Goal: Task Accomplishment & Management: Manage account settings

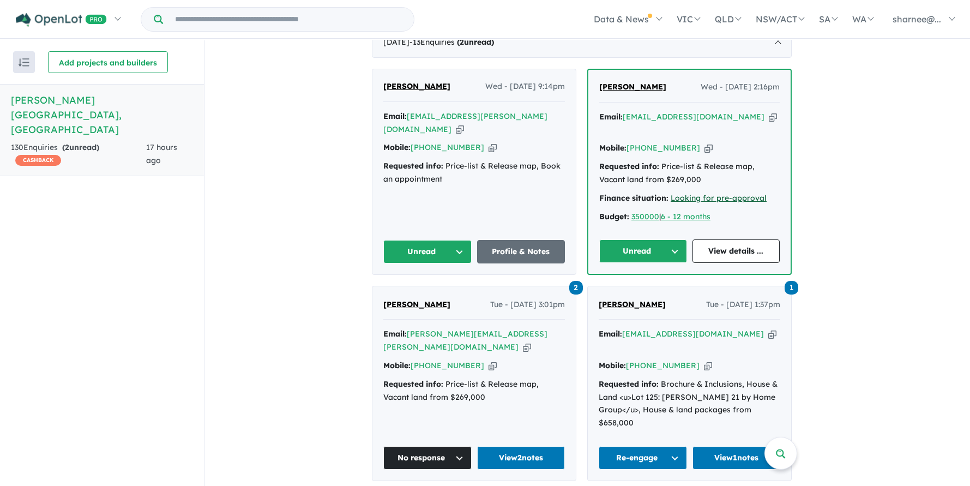
scroll to position [436, 0]
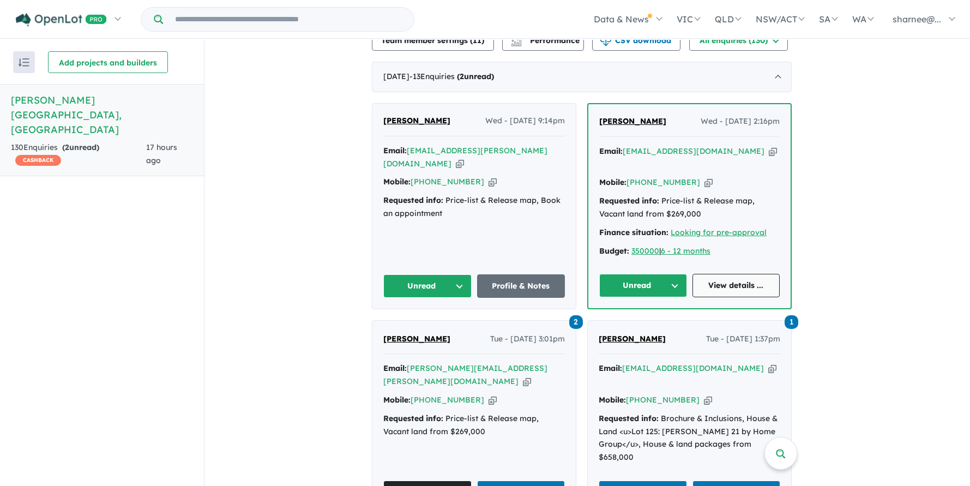
click at [731, 284] on link "View details ..." at bounding box center [737, 285] width 88 height 23
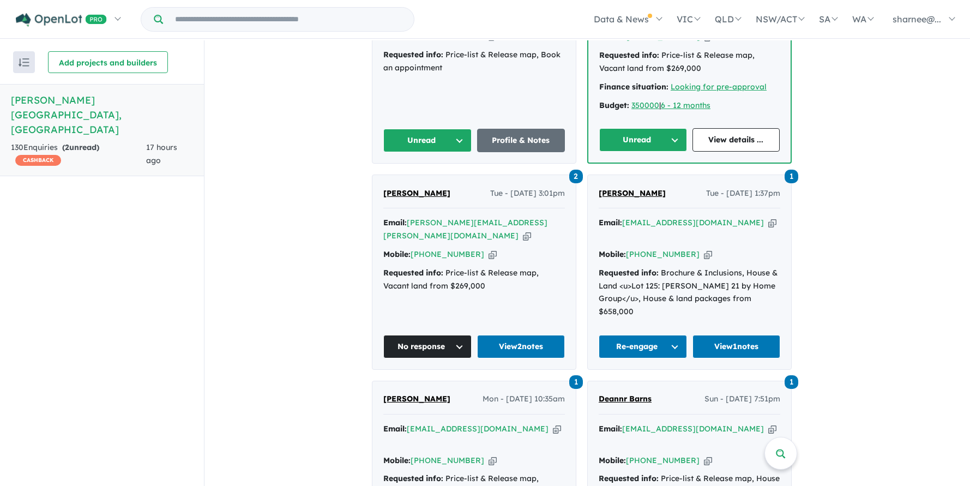
scroll to position [654, 0]
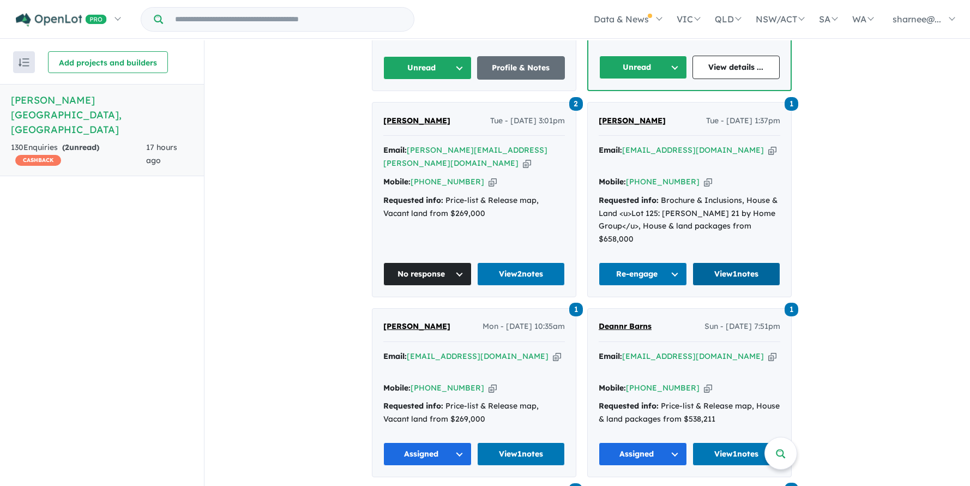
click at [739, 262] on link "View 1 notes" at bounding box center [737, 273] width 88 height 23
click at [526, 262] on link "View 2 notes" at bounding box center [521, 273] width 88 height 23
click at [519, 442] on link "View 1 notes" at bounding box center [521, 453] width 88 height 23
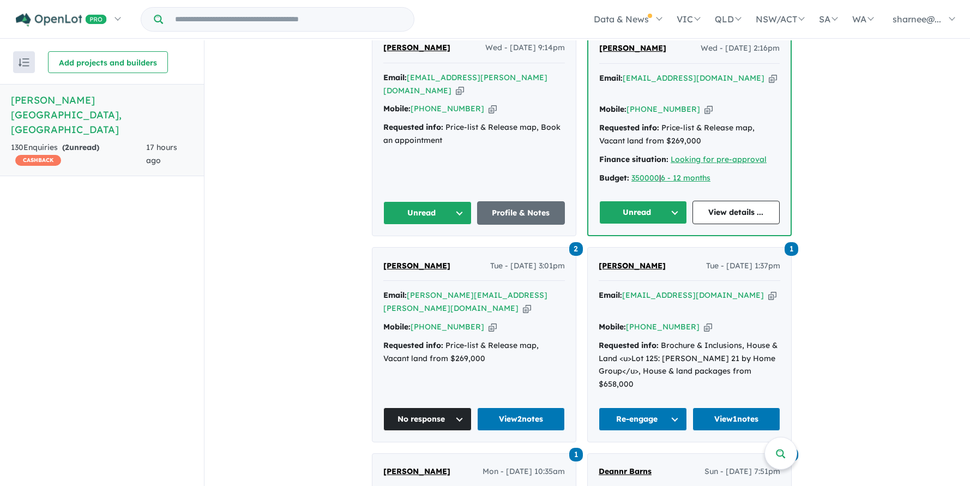
scroll to position [436, 0]
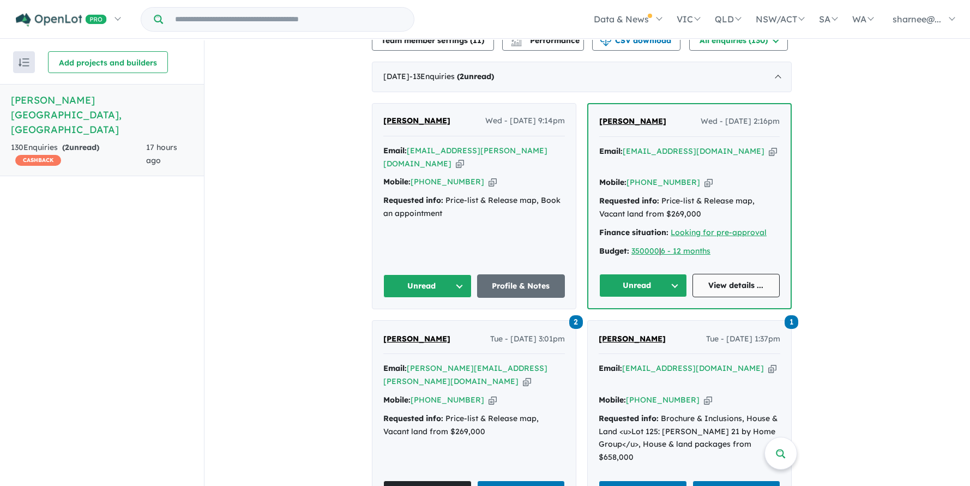
click at [734, 274] on link "View details ..." at bounding box center [737, 285] width 88 height 23
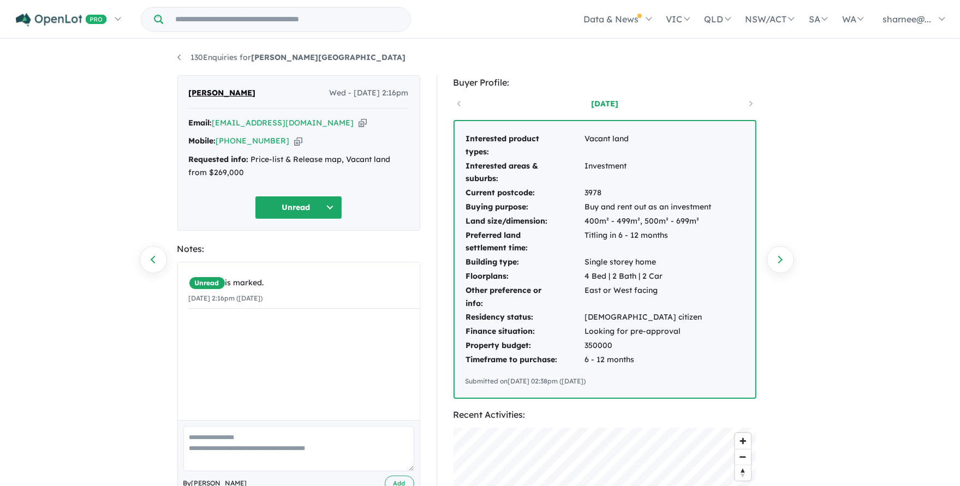
click at [299, 203] on button "Unread" at bounding box center [298, 207] width 87 height 23
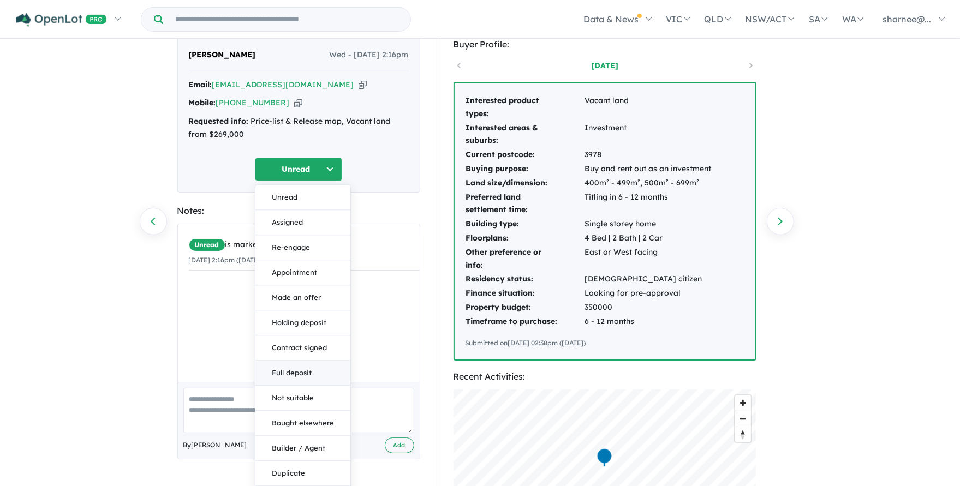
scroll to position [73, 0]
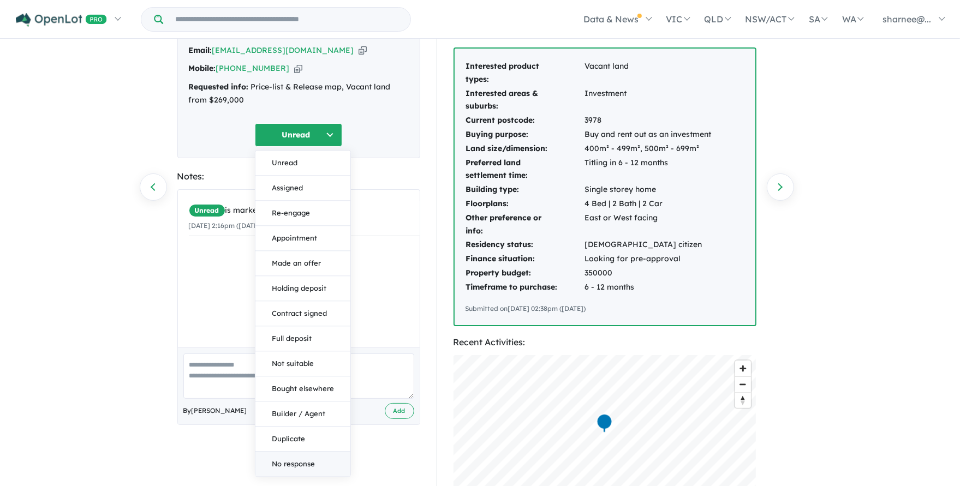
click at [299, 458] on button "No response" at bounding box center [302, 464] width 95 height 25
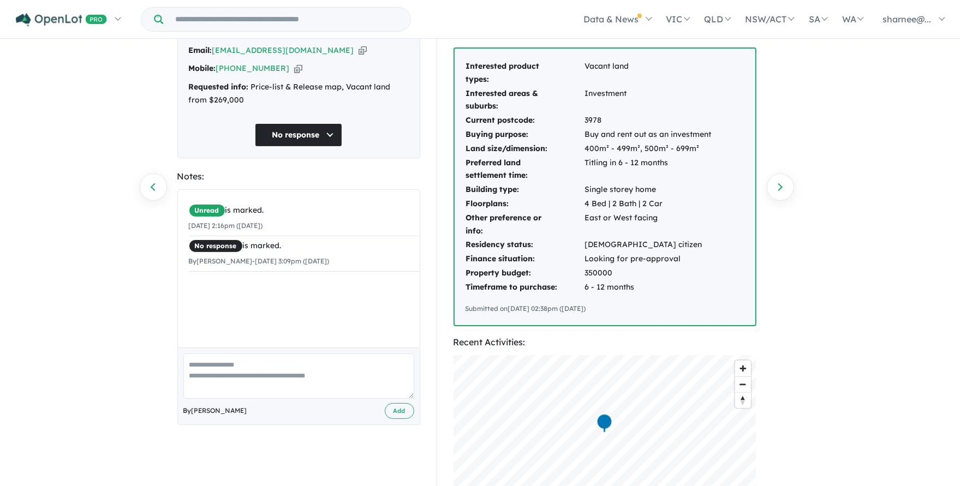
click at [259, 379] on textarea at bounding box center [298, 375] width 231 height 45
click at [256, 381] on textarea "******" at bounding box center [298, 375] width 231 height 45
paste textarea "*"
click at [251, 370] on textarea "**********" at bounding box center [298, 375] width 231 height 45
click at [300, 371] on textarea "**********" at bounding box center [298, 375] width 231 height 45
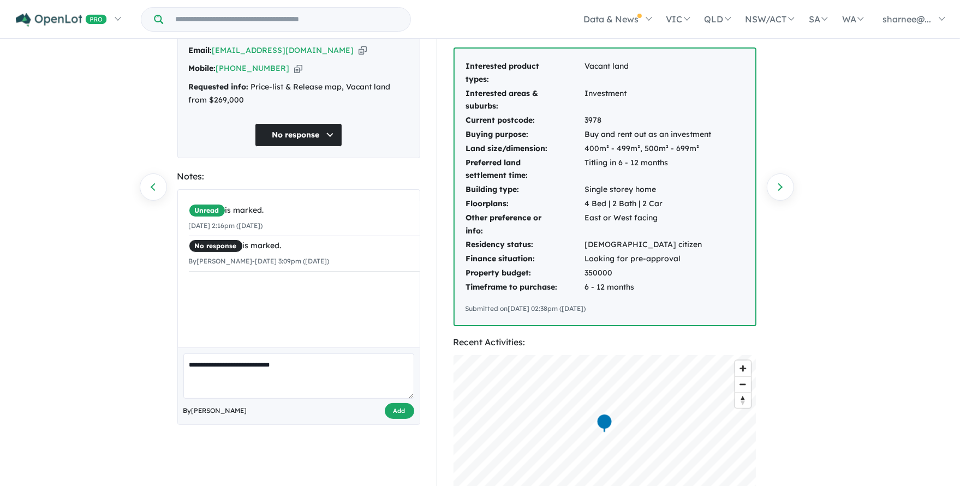
type textarea "**********"
click at [400, 409] on button "Add" at bounding box center [399, 411] width 29 height 16
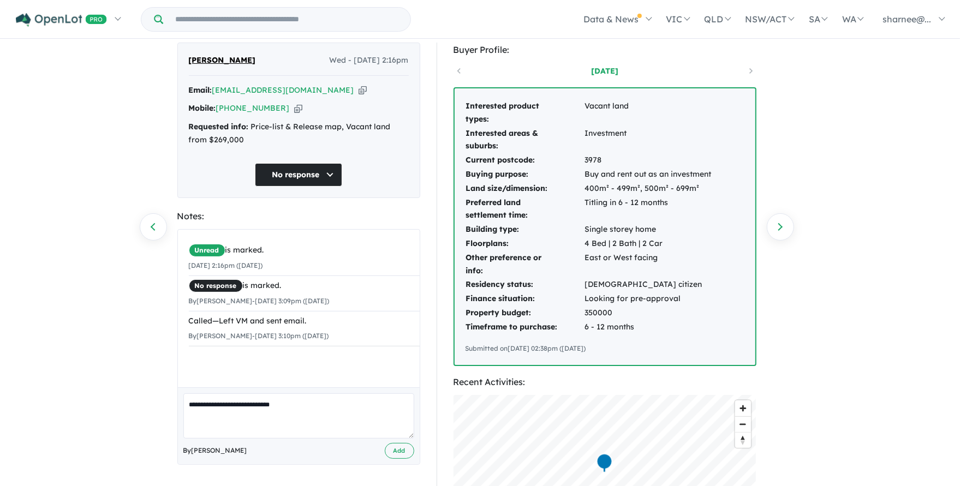
scroll to position [0, 0]
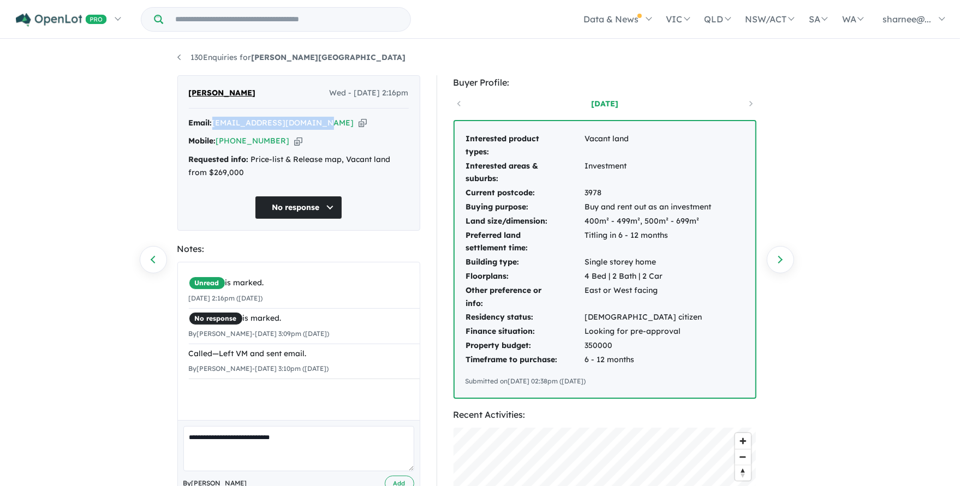
drag, startPoint x: 315, startPoint y: 122, endPoint x: 227, endPoint y: 135, distance: 88.8
click at [215, 126] on div "Email: jaydabgarbills@gmail.com Copied!" at bounding box center [299, 123] width 220 height 13
copy a%20Palomino%20-%20Armstrong%20Creek"] "jaydabgarbills@gmail.com"
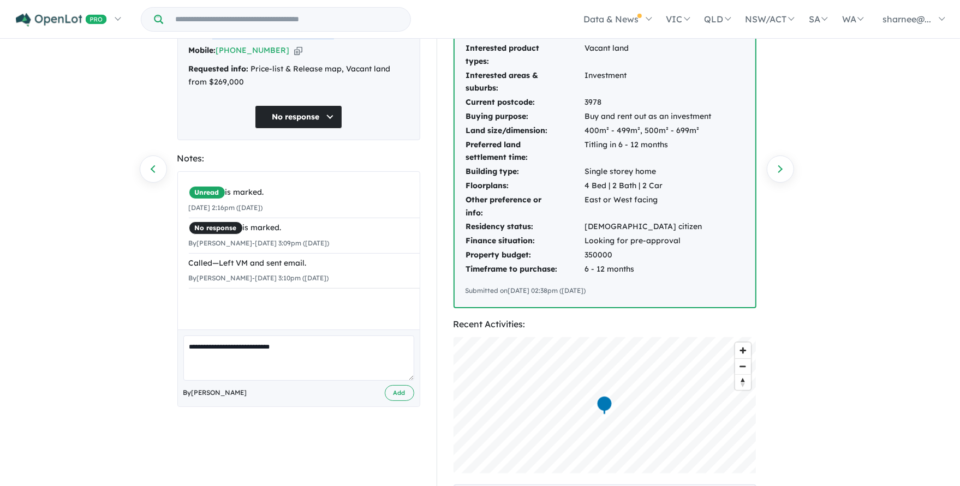
scroll to position [218, 0]
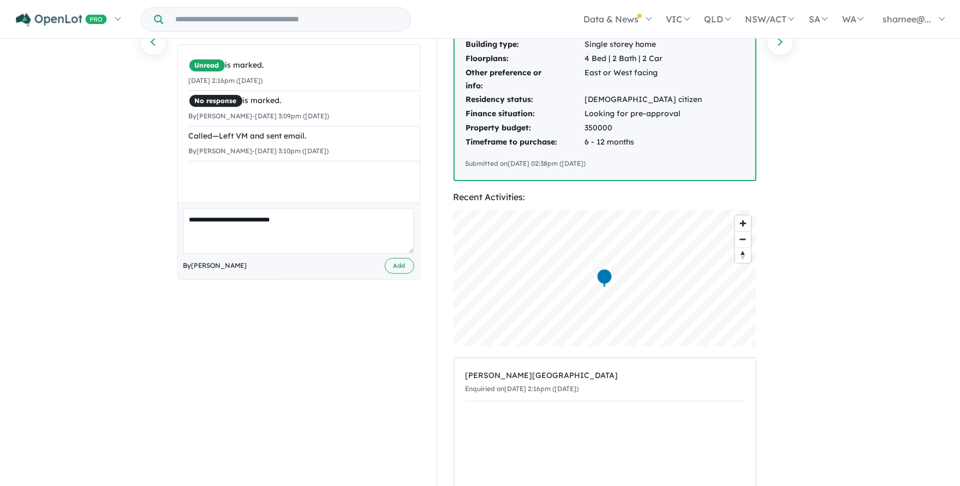
click at [296, 235] on textarea "**********" at bounding box center [298, 230] width 231 height 45
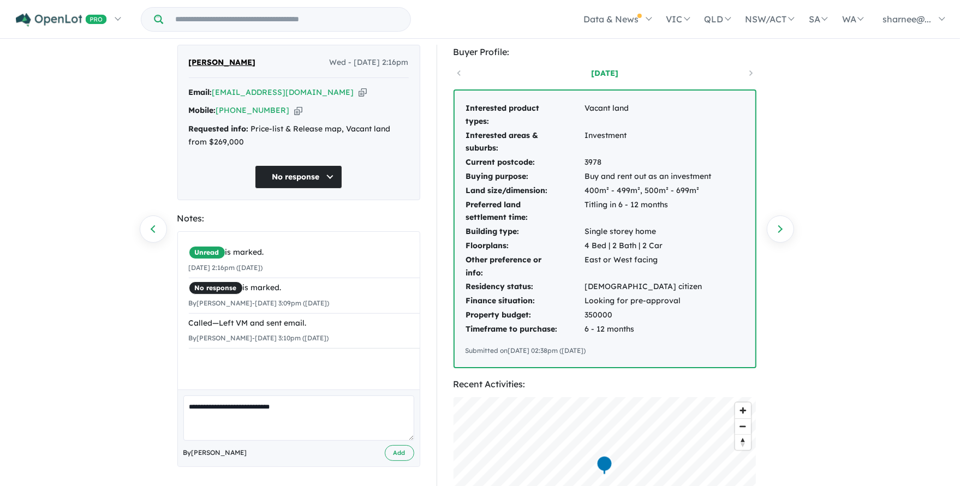
scroll to position [0, 0]
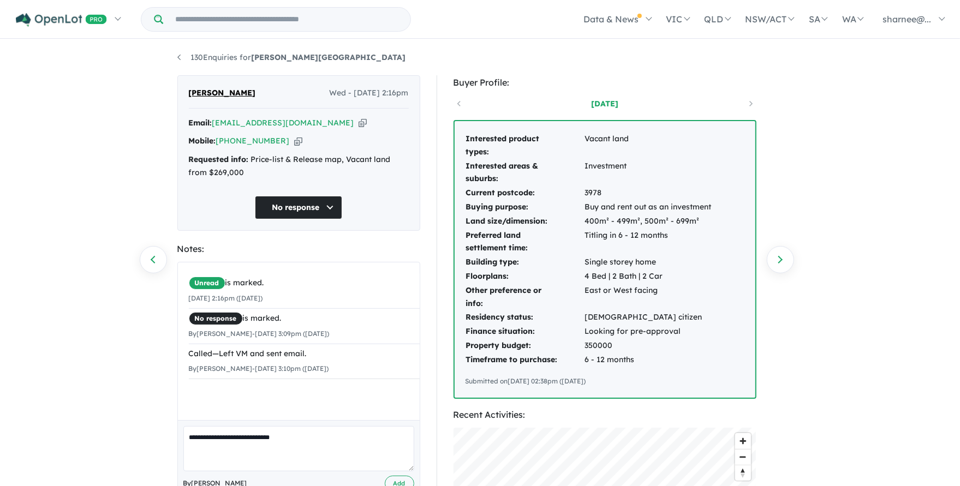
drag, startPoint x: 278, startPoint y: 2, endPoint x: 223, endPoint y: 33, distance: 63.3
drag, startPoint x: 223, startPoint y: 33, endPoint x: 0, endPoint y: 214, distance: 286.9
drag, startPoint x: 0, startPoint y: 214, endPoint x: 445, endPoint y: 209, distance: 445.2
click at [445, 209] on div "Buyer Profile: 1 day ago Interested product types: Vacant land Interested areas…" at bounding box center [609, 428] width 346 height 707
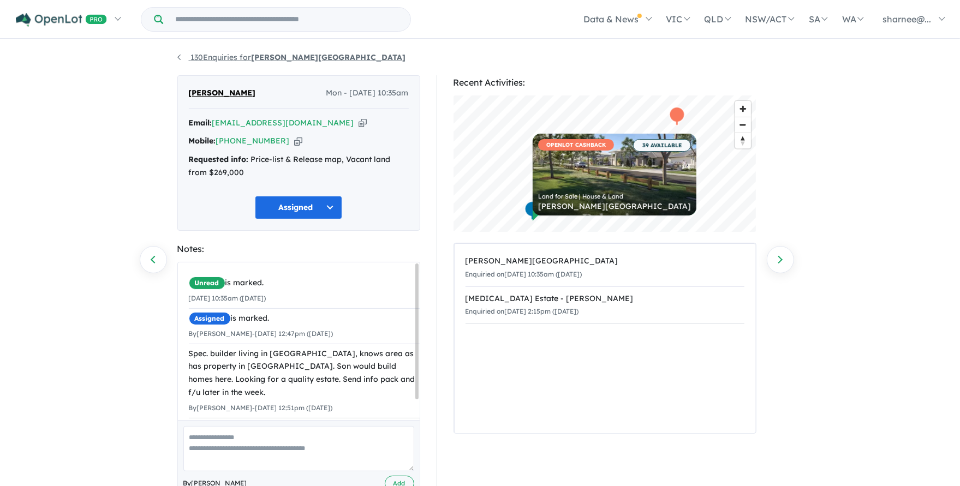
click at [195, 56] on link "130 Enquiries for [PERSON_NAME][GEOGRAPHIC_DATA]" at bounding box center [291, 57] width 229 height 10
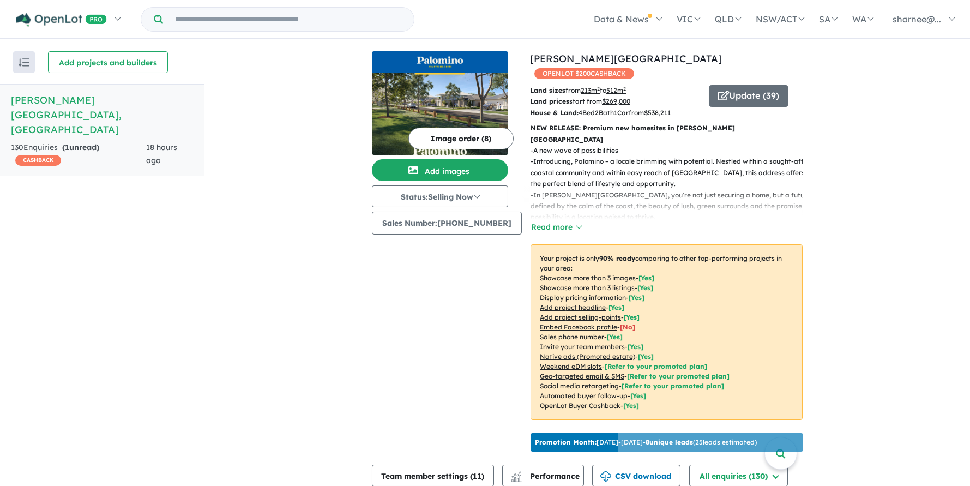
drag, startPoint x: 170, startPoint y: 113, endPoint x: 0, endPoint y: 303, distance: 255.0
drag, startPoint x: 0, startPoint y: 303, endPoint x: 38, endPoint y: 319, distance: 41.5
drag, startPoint x: 38, startPoint y: 319, endPoint x: 367, endPoint y: 421, distance: 343.7
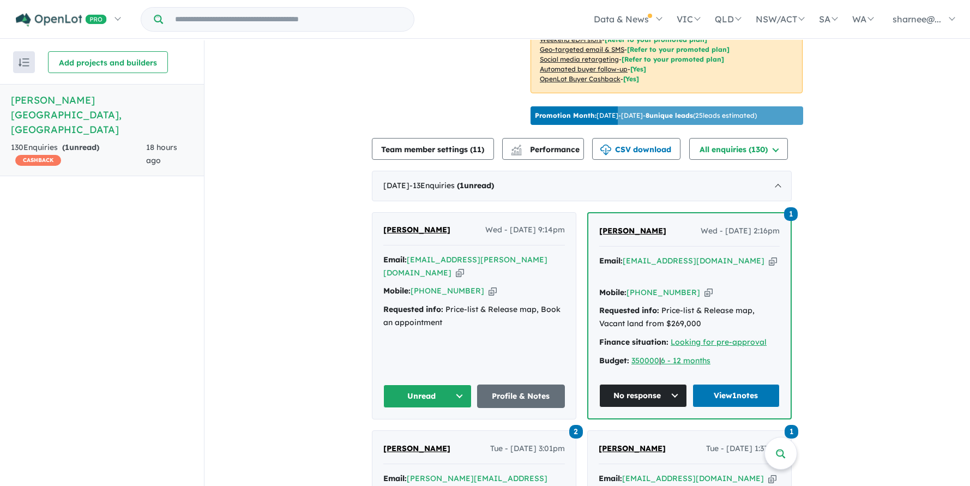
scroll to position [363, 0]
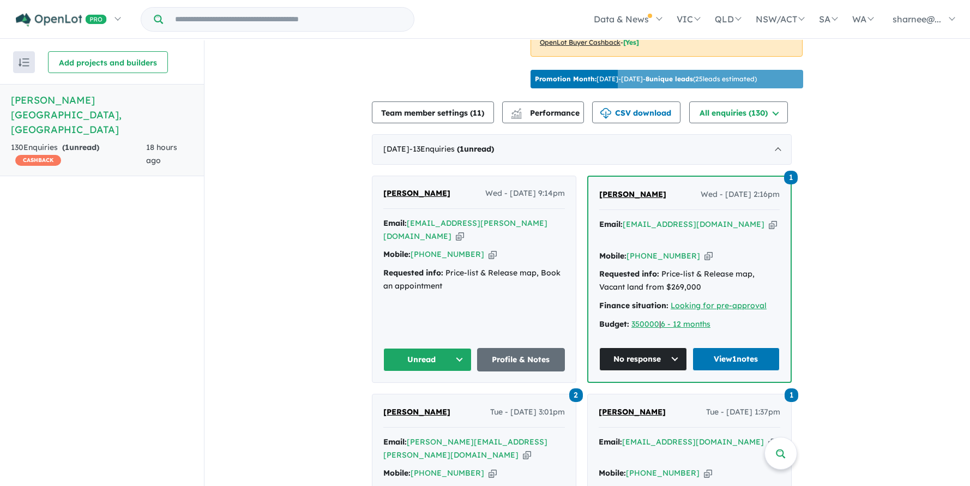
click at [402, 193] on span "[PERSON_NAME]" at bounding box center [416, 193] width 67 height 10
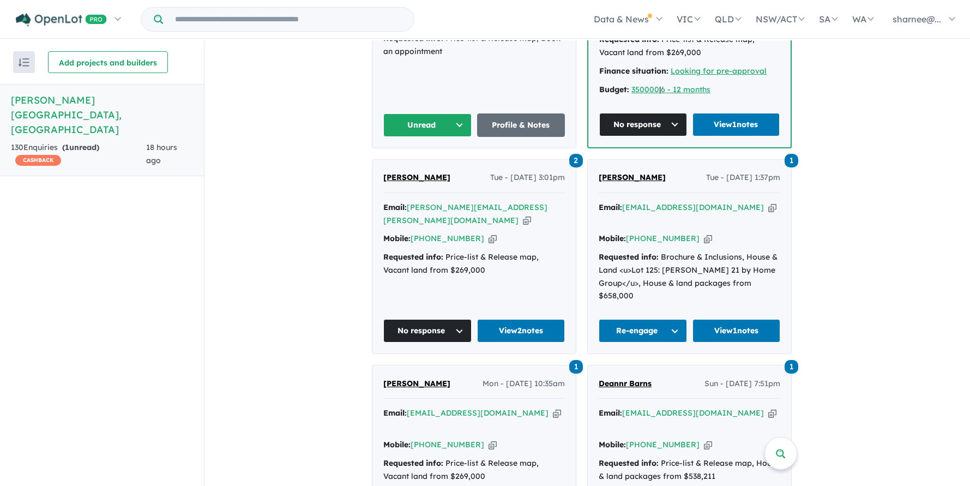
scroll to position [654, 0]
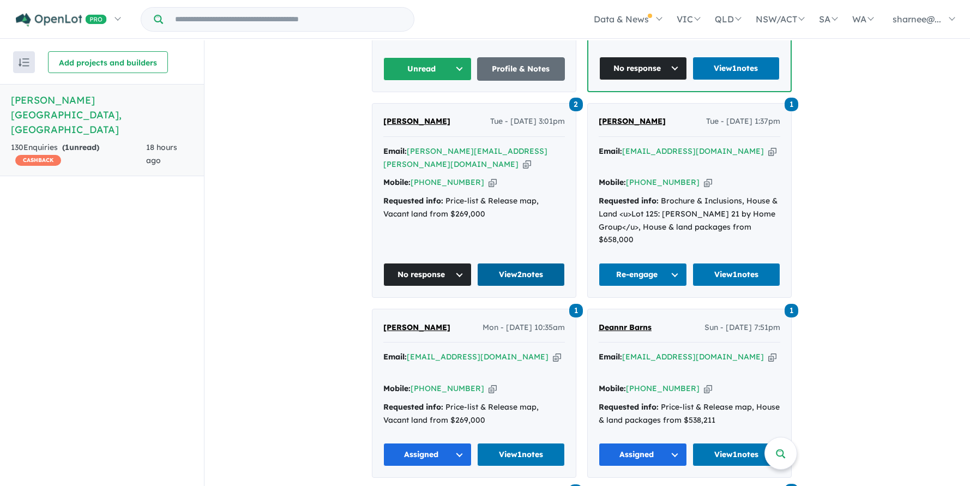
click at [517, 263] on link "View 2 notes" at bounding box center [521, 274] width 88 height 23
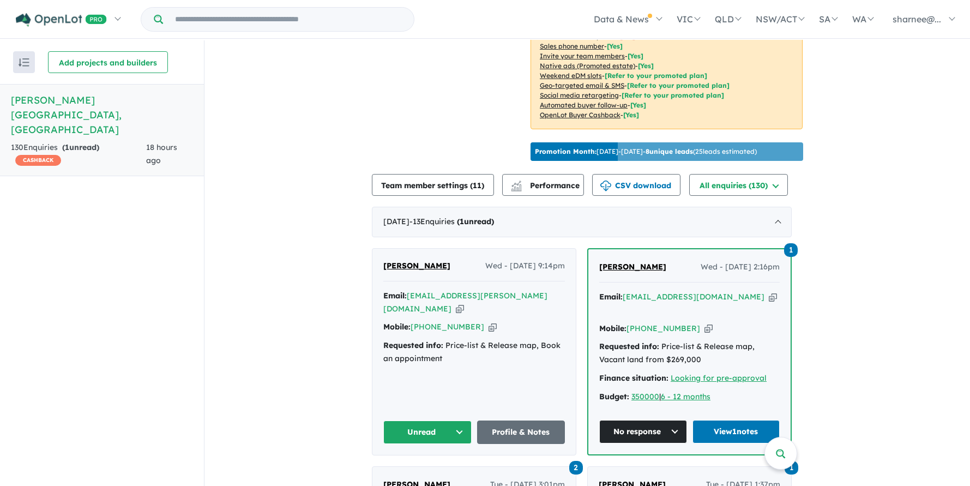
scroll to position [145, 0]
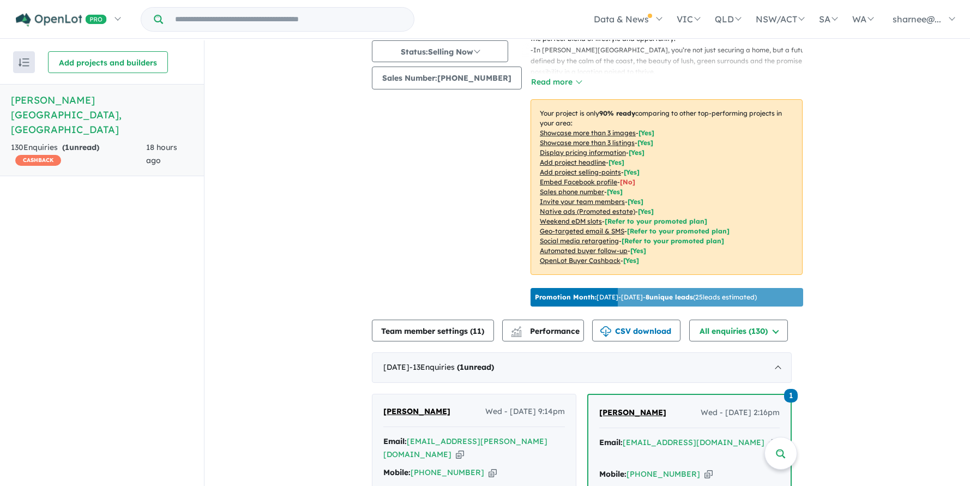
drag, startPoint x: 95, startPoint y: 103, endPoint x: 59, endPoint y: 91, distance: 37.4
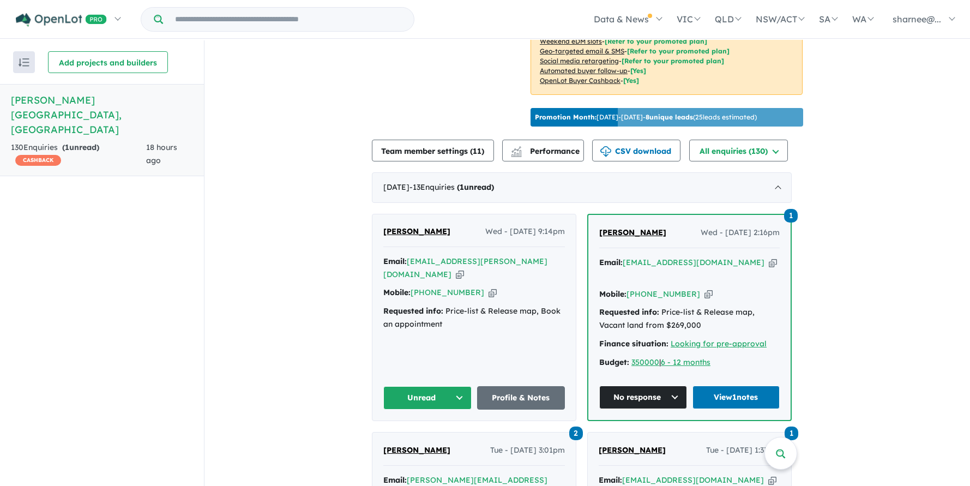
scroll to position [218, 0]
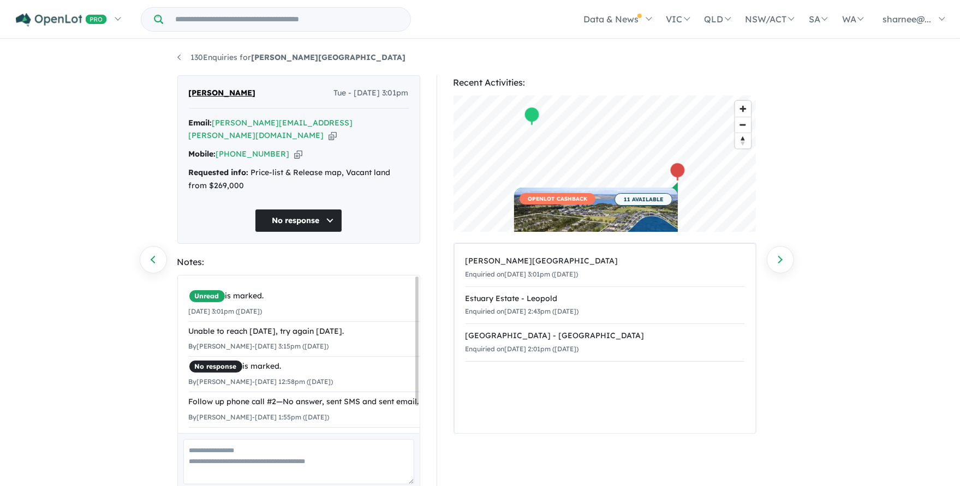
drag, startPoint x: 173, startPoint y: 364, endPoint x: 170, endPoint y: 379, distance: 15.1
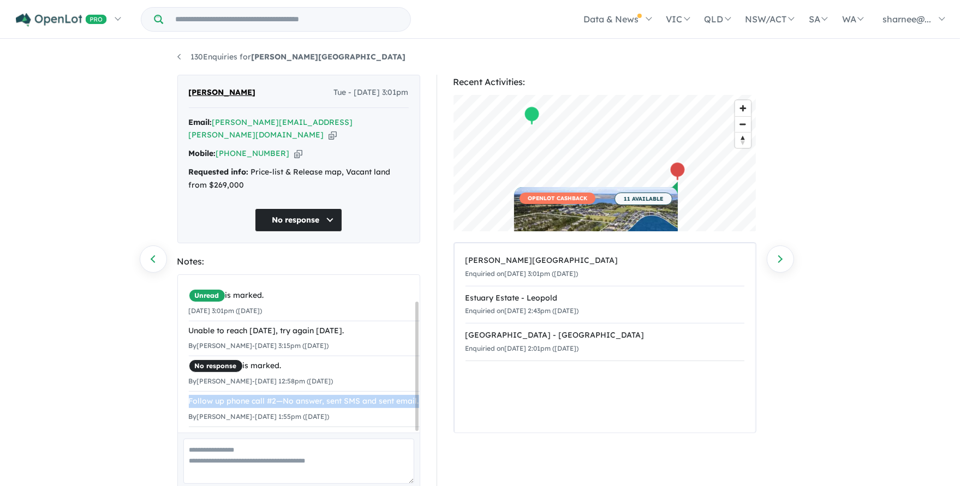
drag, startPoint x: 246, startPoint y: 385, endPoint x: 185, endPoint y: 374, distance: 61.5
click at [185, 374] on div "Unread is marked. 12/08/2025 3:01pm (Tuesday) Unable to reach today, try again …" at bounding box center [304, 356] width 253 height 163
copy div "Follow up phone call #2—No answer, sent SMS and sent email."
